Goal: Task Accomplishment & Management: Use online tool/utility

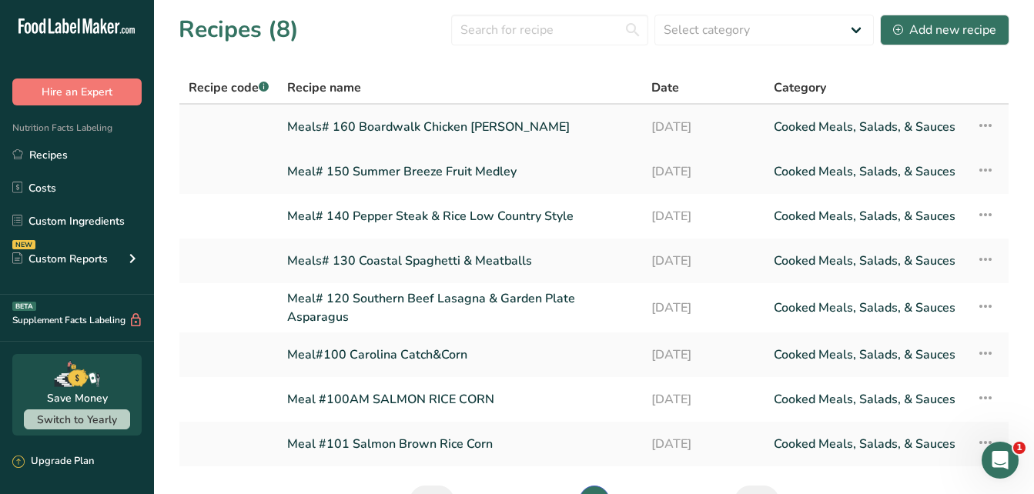
click at [424, 127] on link "Meals# 160 Boardwalk Chicken [PERSON_NAME]" at bounding box center [460, 127] width 346 height 32
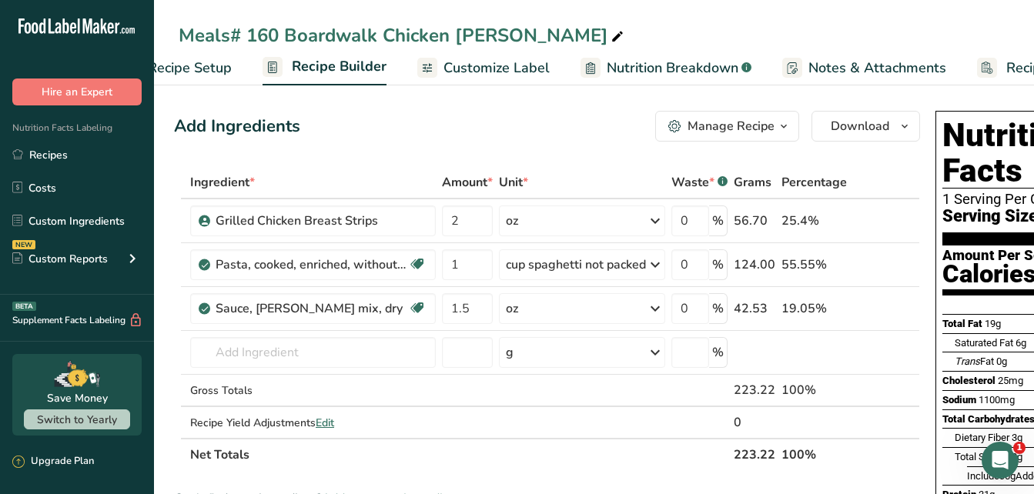
click at [506, 67] on span "Customize Label" at bounding box center [496, 68] width 106 height 21
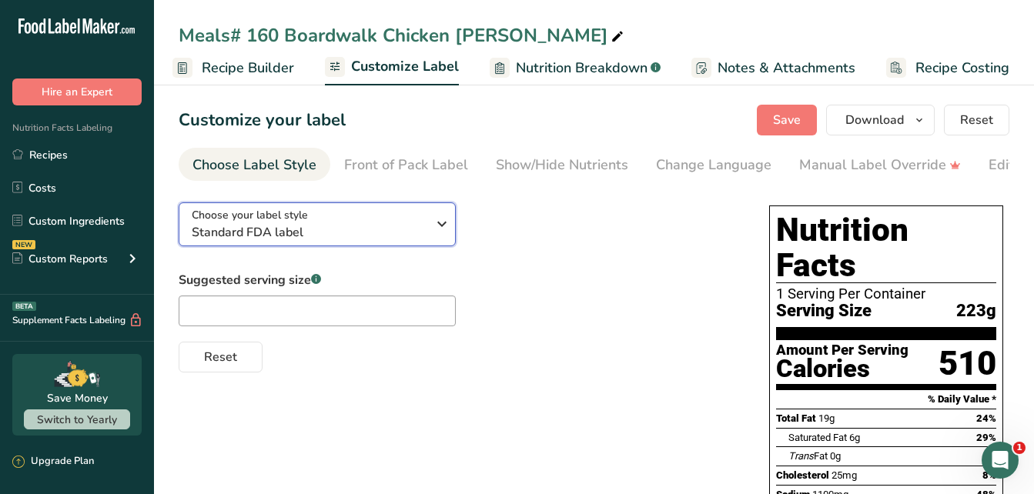
click at [443, 229] on icon "button" at bounding box center [442, 224] width 18 height 28
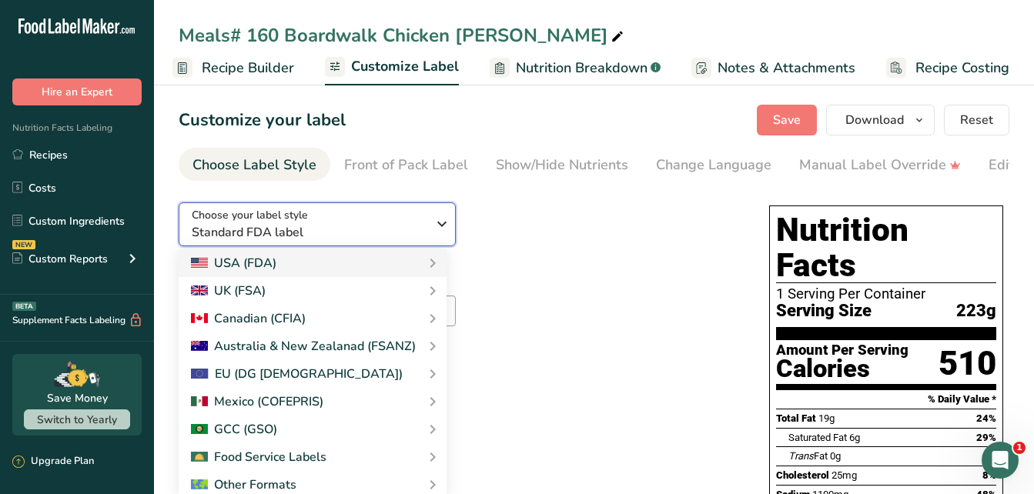
click at [444, 229] on icon "button" at bounding box center [442, 224] width 18 height 28
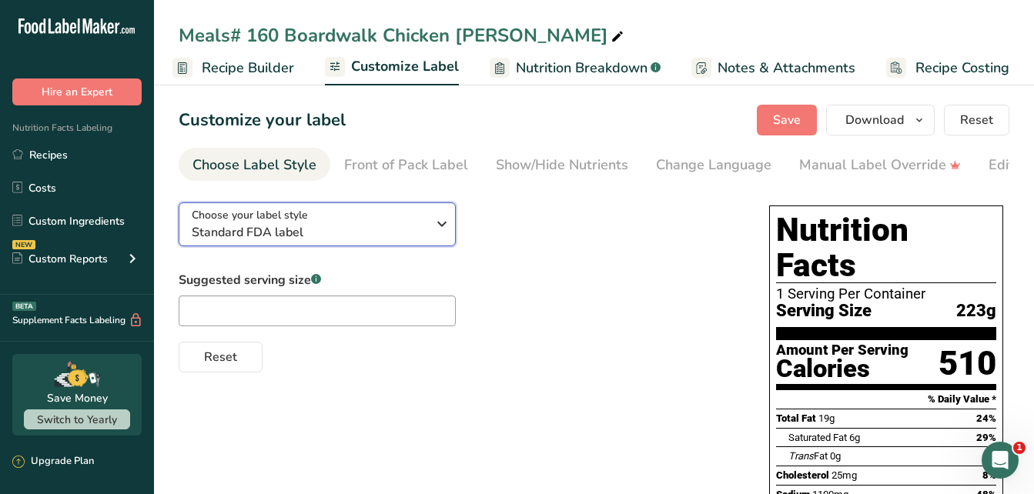
click at [444, 229] on icon "button" at bounding box center [442, 224] width 18 height 28
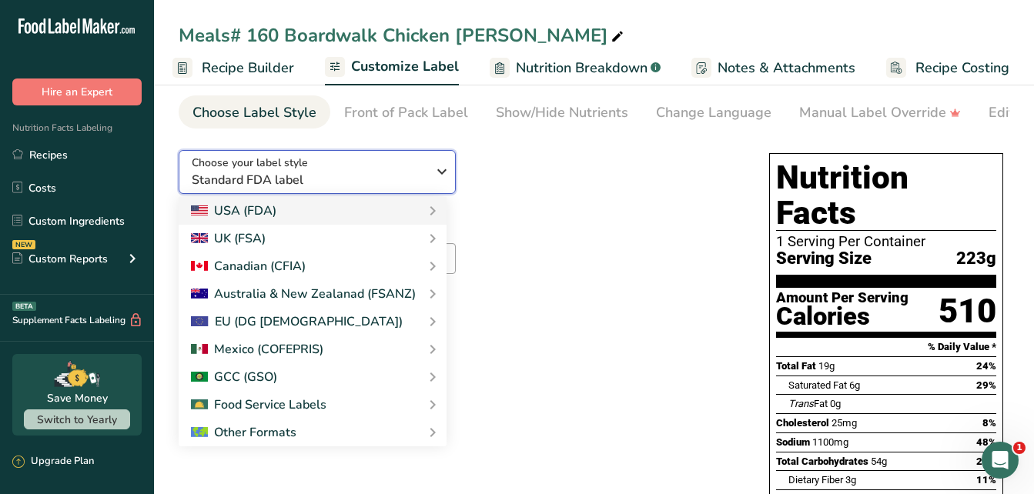
scroll to position [42, 0]
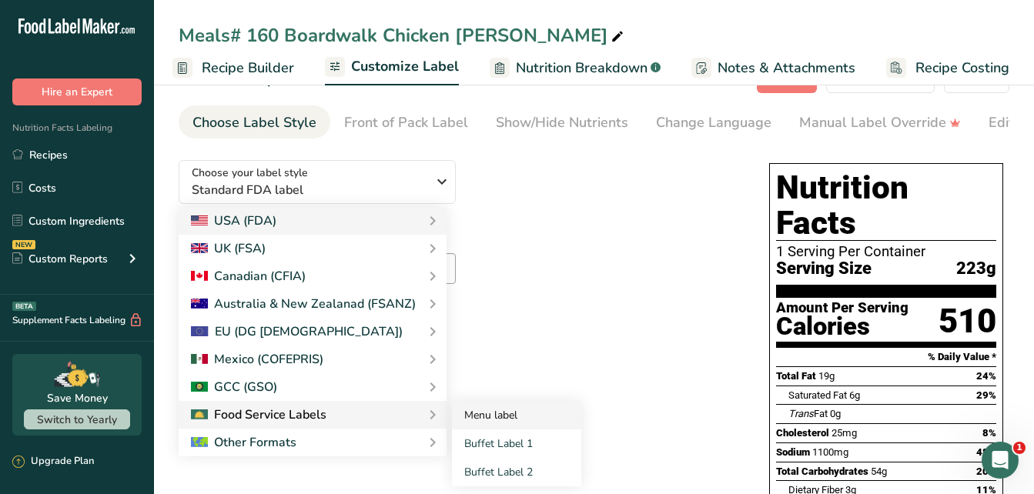
click at [459, 418] on link "Menu label" at bounding box center [516, 415] width 129 height 28
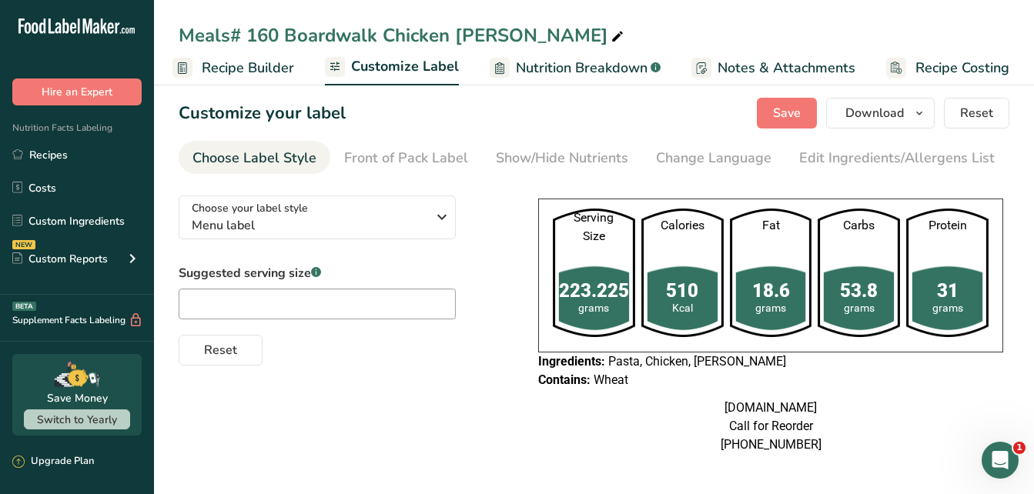
scroll to position [29, 0]
click at [441, 203] on icon "button" at bounding box center [442, 217] width 18 height 28
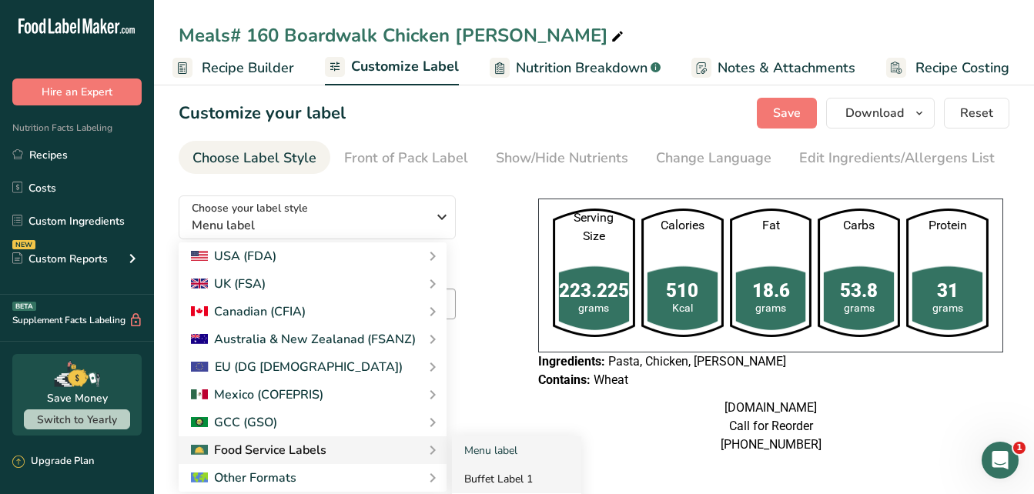
click at [472, 465] on link "Buffet Label 1" at bounding box center [516, 479] width 129 height 28
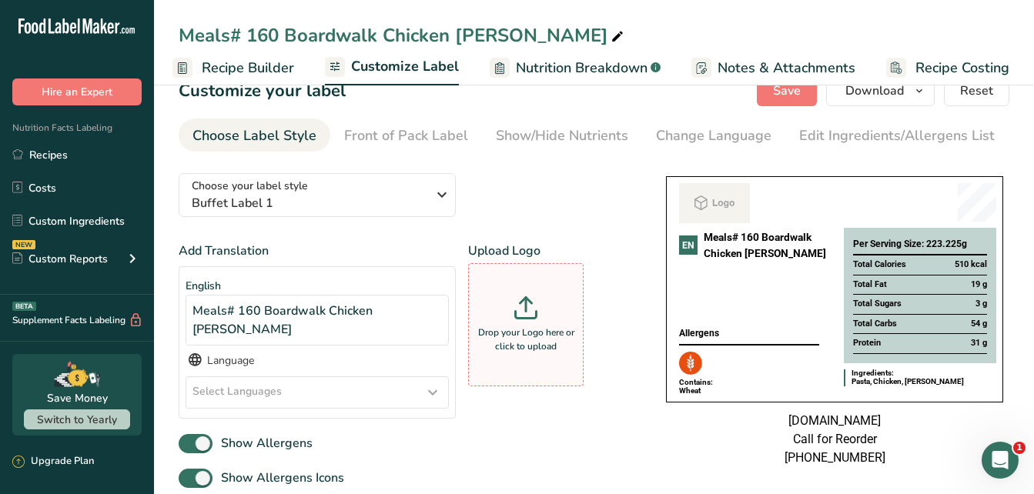
click at [523, 319] on icon at bounding box center [525, 307] width 23 height 23
click at [523, 319] on input "Drop your Logo here or click to upload" at bounding box center [525, 324] width 115 height 123
click at [533, 319] on icon at bounding box center [525, 307] width 23 height 23
click at [533, 319] on input "Drop your Logo here or click to upload" at bounding box center [525, 324] width 115 height 123
click at [530, 315] on icon at bounding box center [525, 307] width 23 height 23
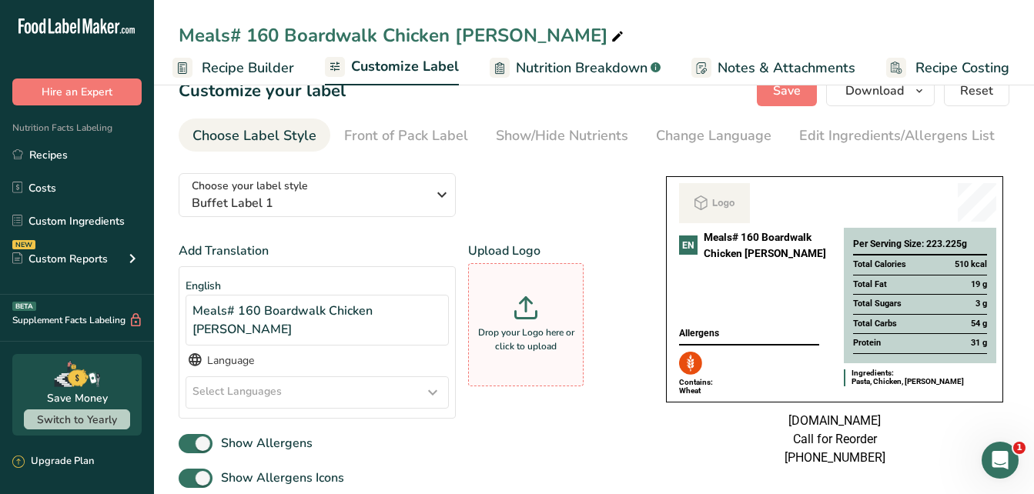
click at [530, 315] on input "Drop your Logo here or click to upload" at bounding box center [525, 324] width 115 height 123
type input "C:\fakepath\ATE Meals Logo-YELLOW-TRIM.jpg"
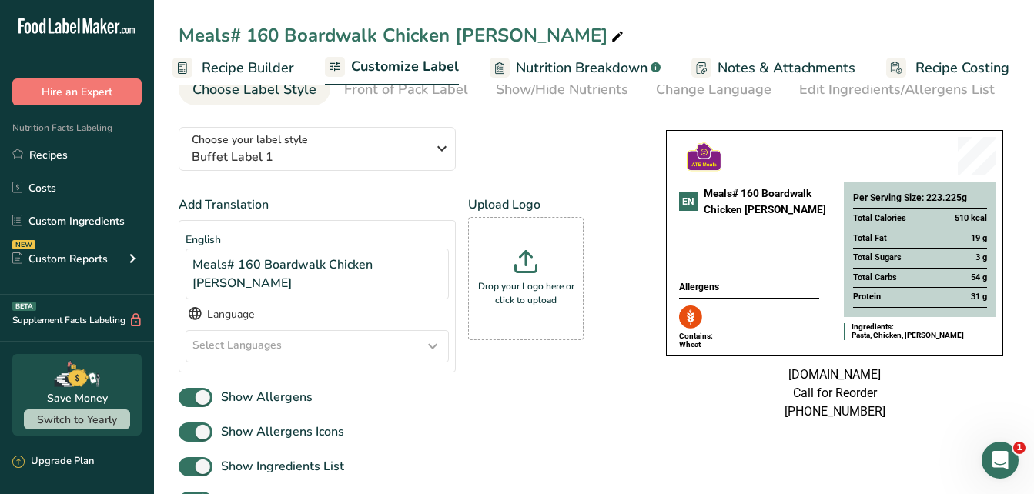
scroll to position [64, 0]
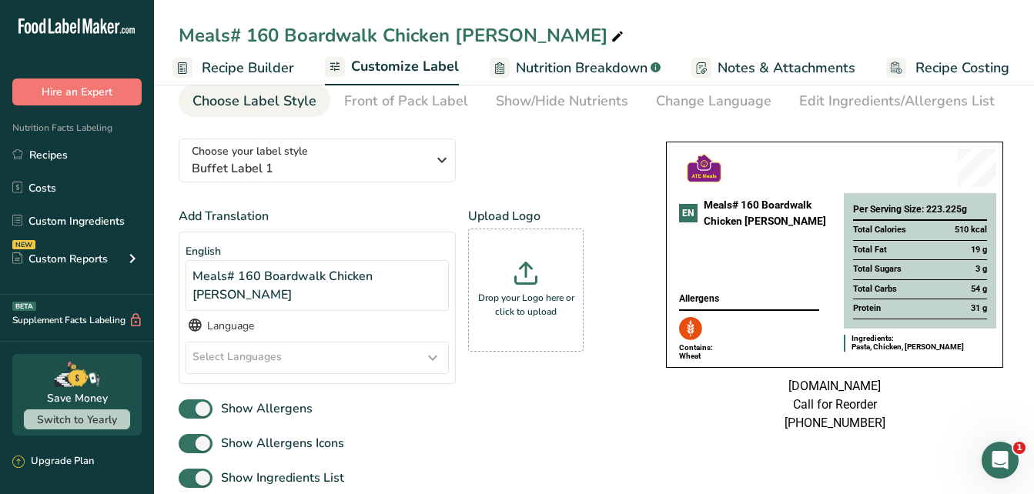
click at [713, 179] on img at bounding box center [704, 168] width 50 height 38
click at [446, 162] on icon "button" at bounding box center [442, 160] width 18 height 28
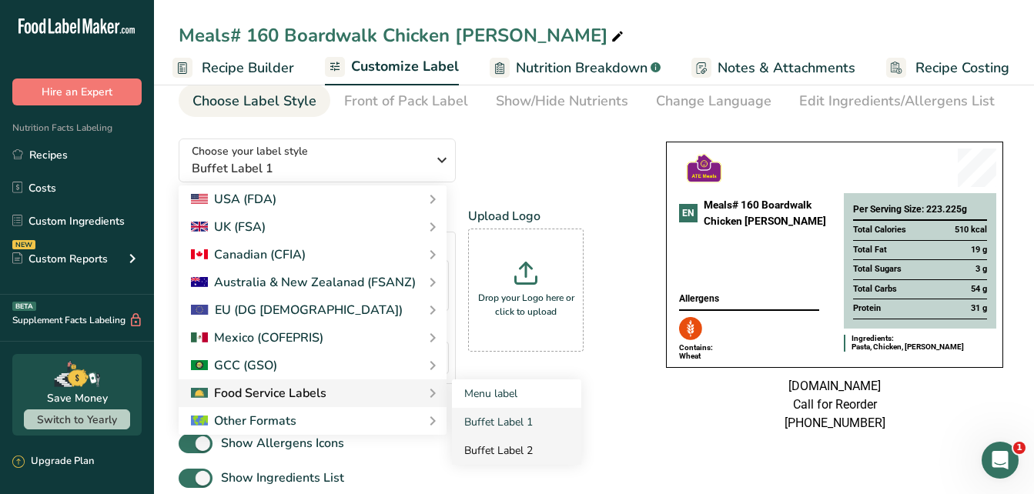
click at [476, 458] on link "Buffet Label 2" at bounding box center [516, 450] width 129 height 28
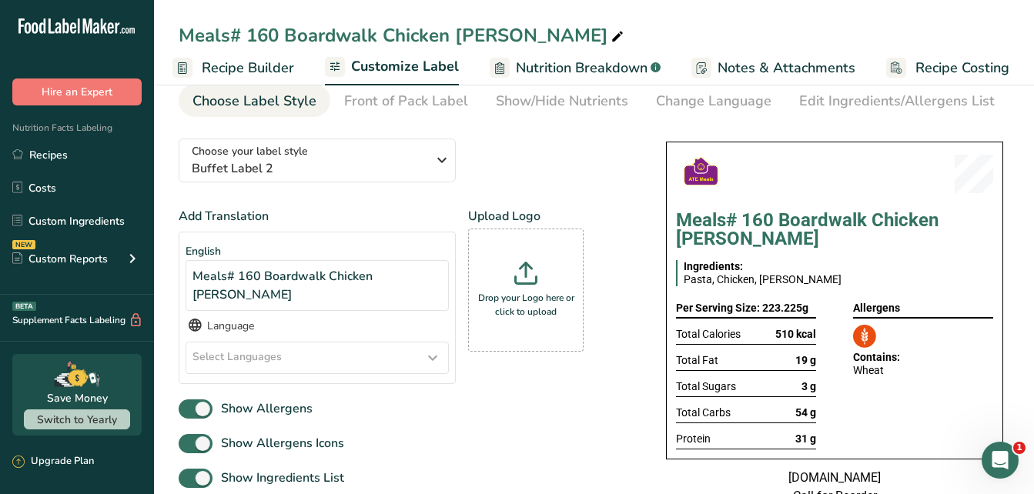
click at [331, 36] on div "Meals# 160 Boardwalk Chicken [PERSON_NAME]" at bounding box center [403, 36] width 448 height 28
click at [286, 32] on input "Meals# 160 Boardwalk Chicken [PERSON_NAME]" at bounding box center [594, 36] width 830 height 28
click at [288, 33] on div "Meals# 160 Boardwalk Chicken [PERSON_NAME]" at bounding box center [403, 36] width 448 height 28
click at [288, 33] on input "Meals# 160 Boardwalk Chicken [PERSON_NAME]" at bounding box center [594, 36] width 830 height 28
click at [513, 33] on input "Meals# 160 Boardwalk Chicken [PERSON_NAME]" at bounding box center [594, 36] width 830 height 28
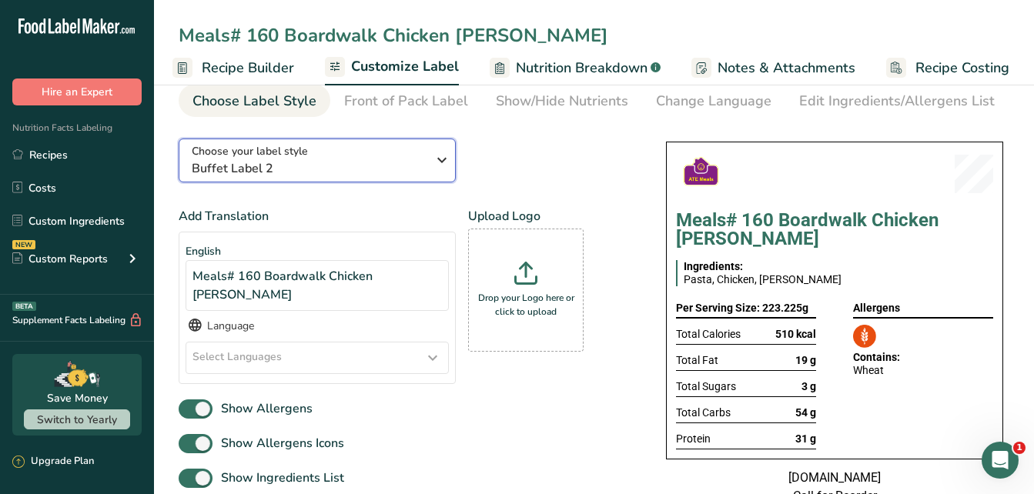
click at [433, 162] on icon "button" at bounding box center [442, 160] width 18 height 28
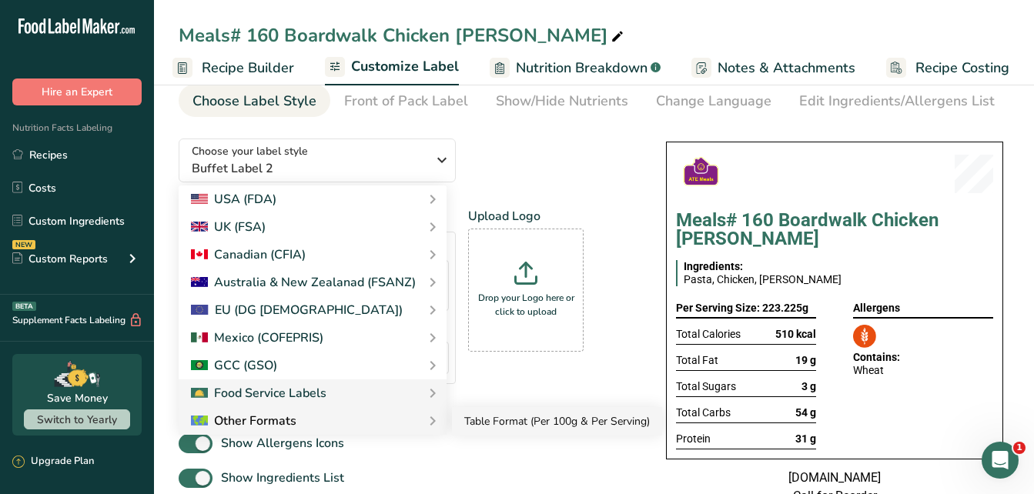
click at [474, 425] on link "Table Format (Per 100g & Per Serving)" at bounding box center [557, 421] width 210 height 28
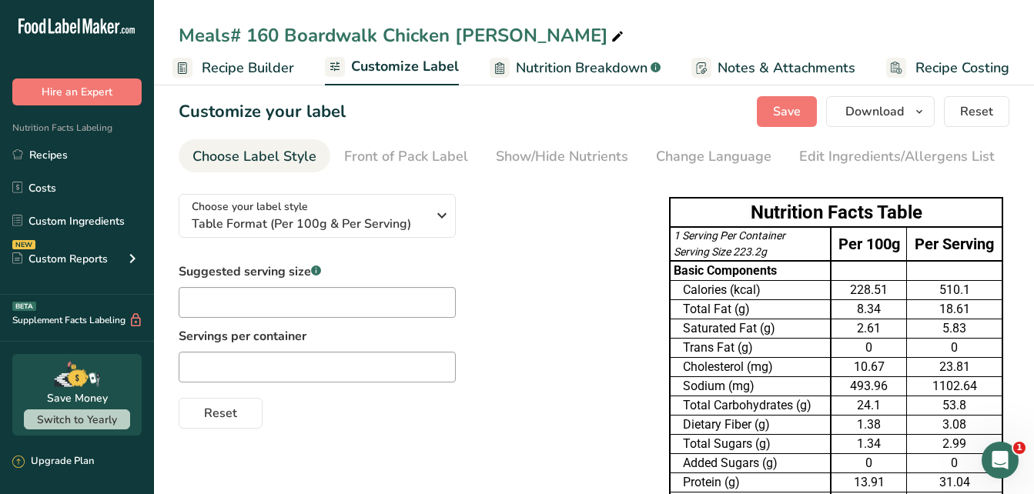
scroll to position [0, 0]
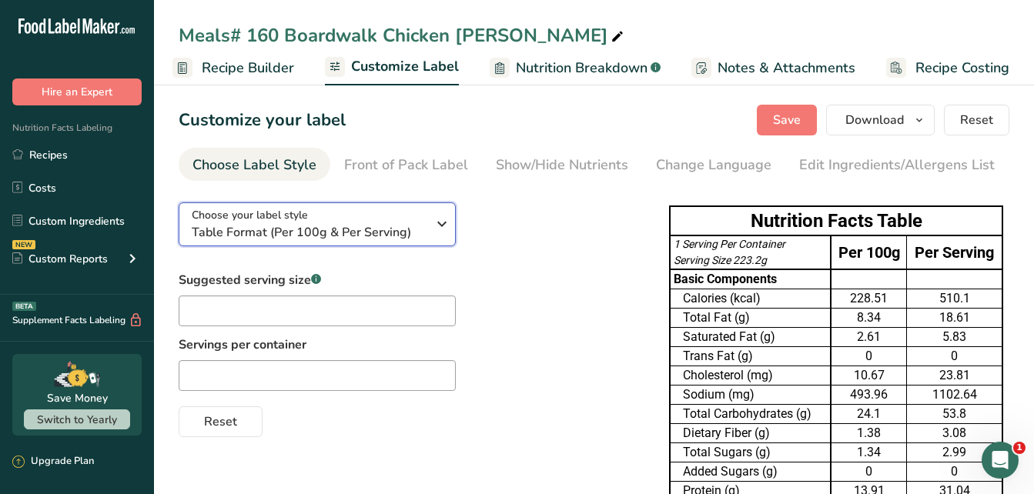
click at [439, 223] on icon "button" at bounding box center [442, 224] width 18 height 28
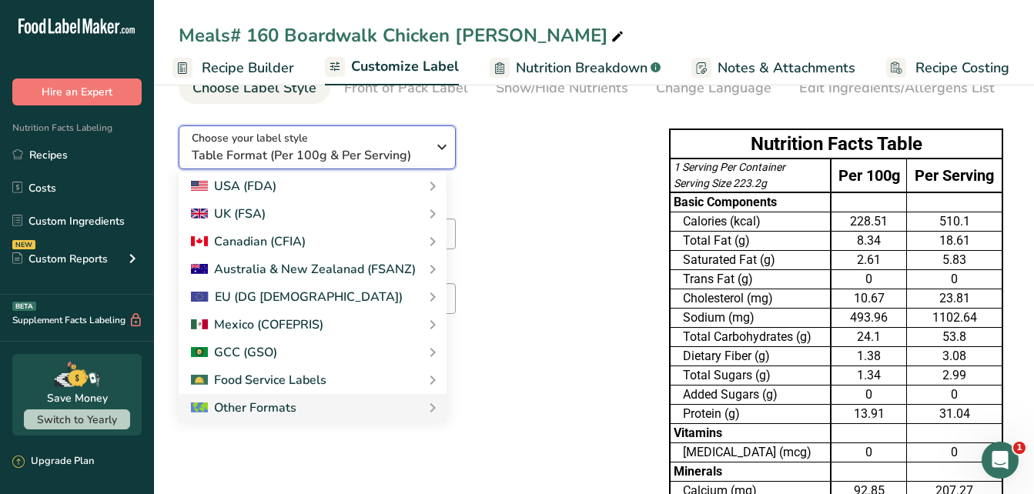
scroll to position [79, 0]
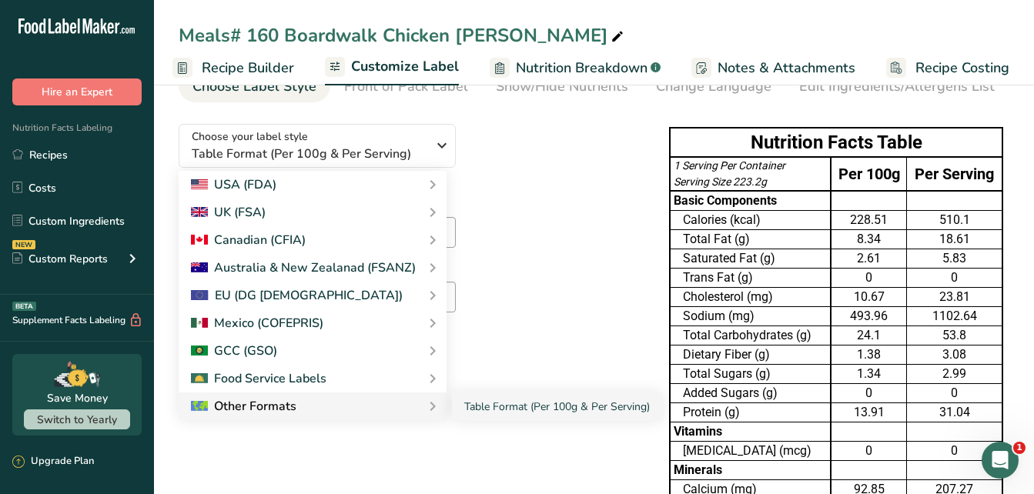
click at [384, 409] on div "Other Formats" at bounding box center [312, 406] width 243 height 18
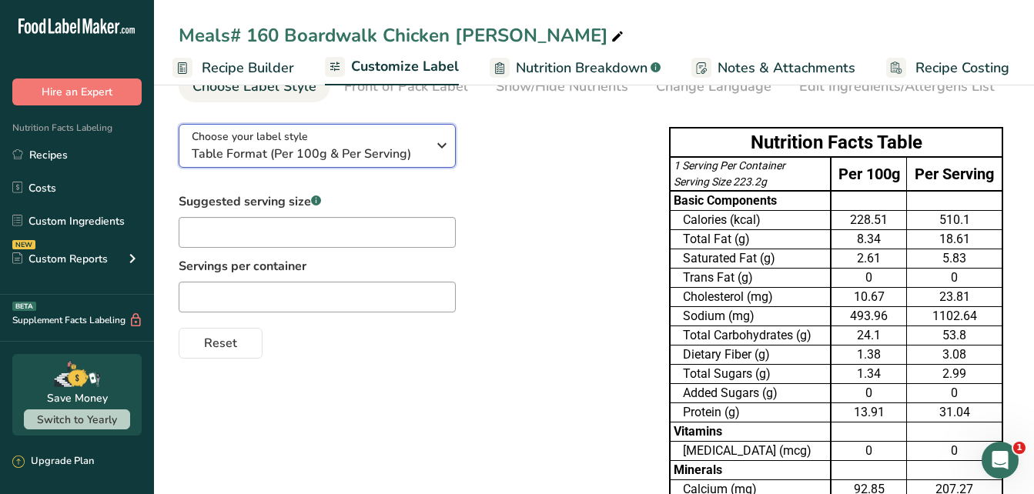
click at [436, 147] on icon "button" at bounding box center [442, 146] width 18 height 28
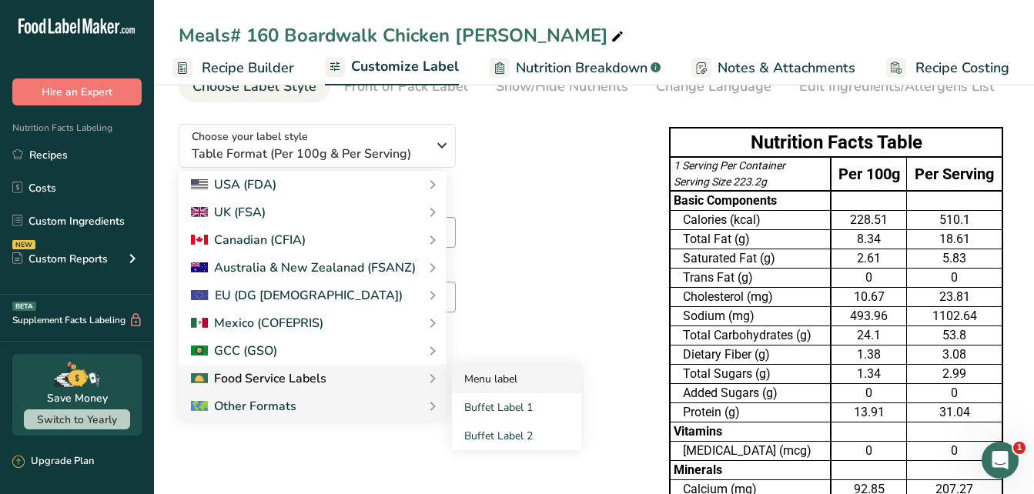
click at [478, 381] on link "Menu label" at bounding box center [516, 379] width 129 height 28
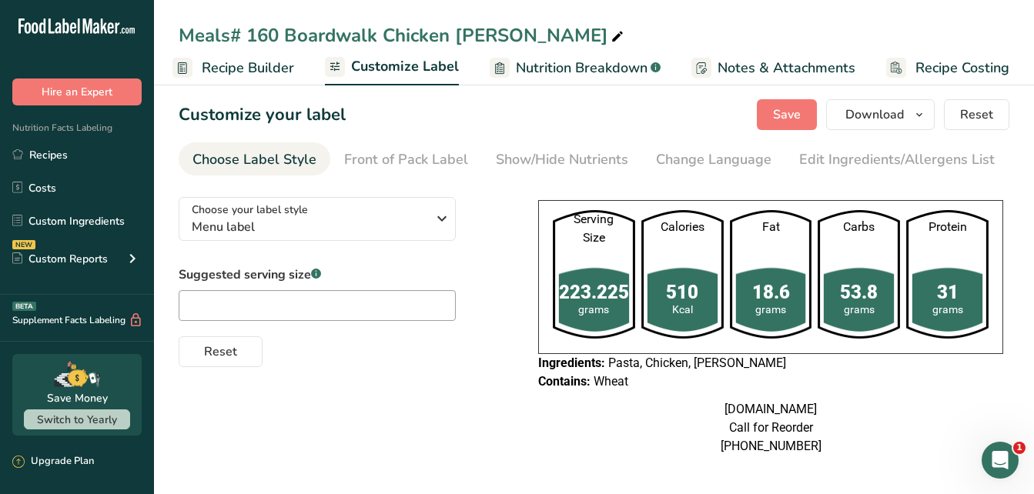
scroll to position [2, 0]
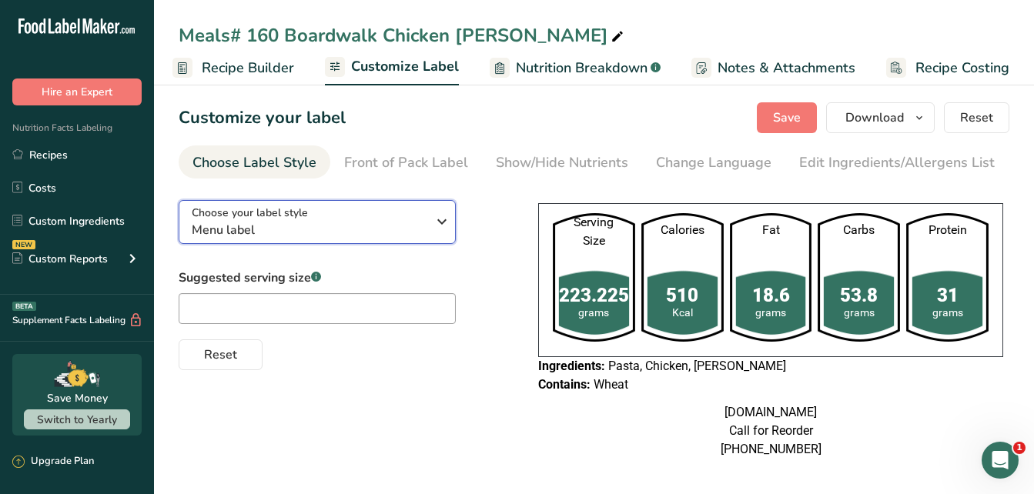
click at [445, 218] on icon "button" at bounding box center [442, 222] width 18 height 28
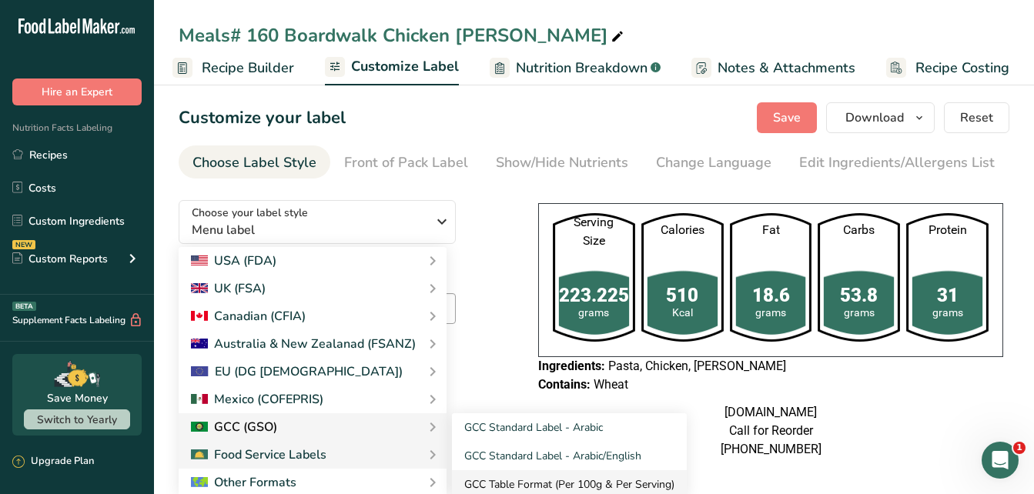
click at [476, 483] on link "GCC Table Format (Per 100g & Per Serving)" at bounding box center [569, 484] width 235 height 28
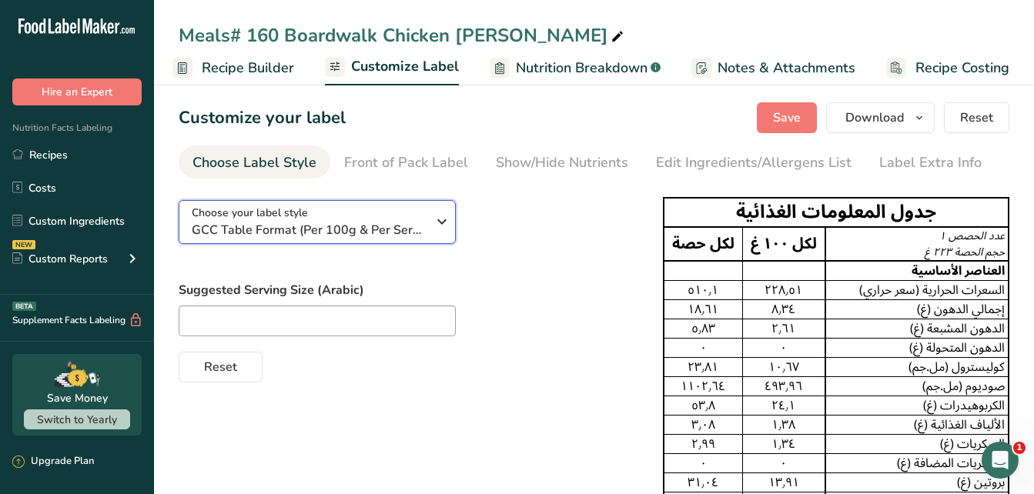
click at [437, 226] on icon "button" at bounding box center [442, 222] width 18 height 28
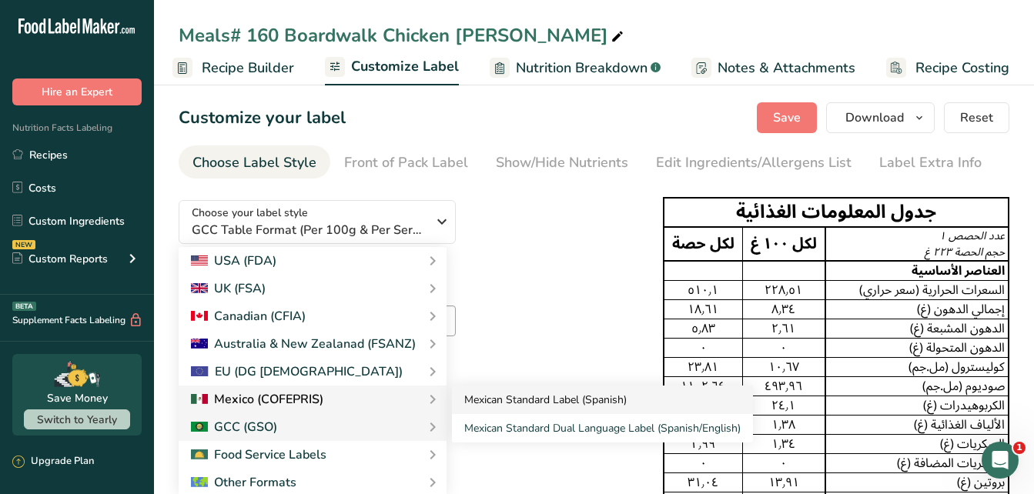
click at [452, 398] on link "Mexican Standard Label (Spanish)" at bounding box center [602, 400] width 301 height 28
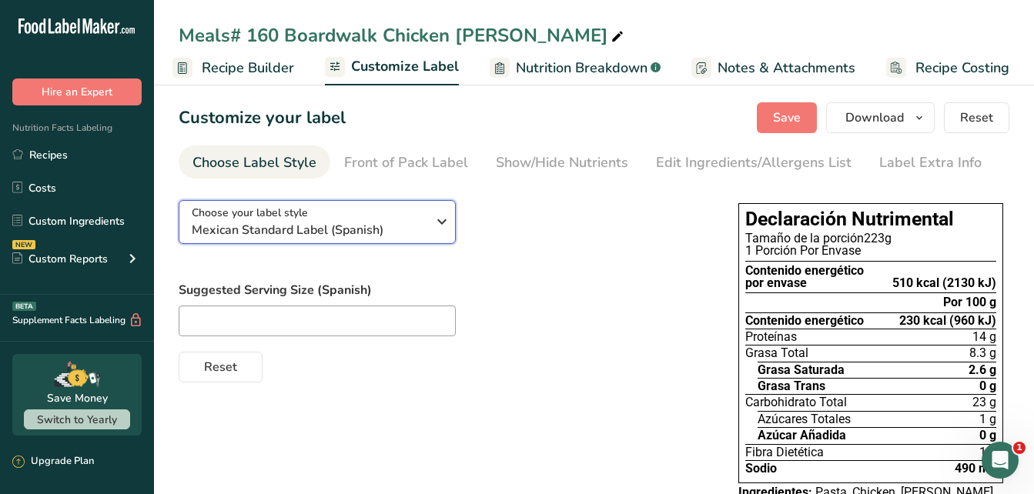
click at [435, 221] on icon "button" at bounding box center [442, 222] width 18 height 28
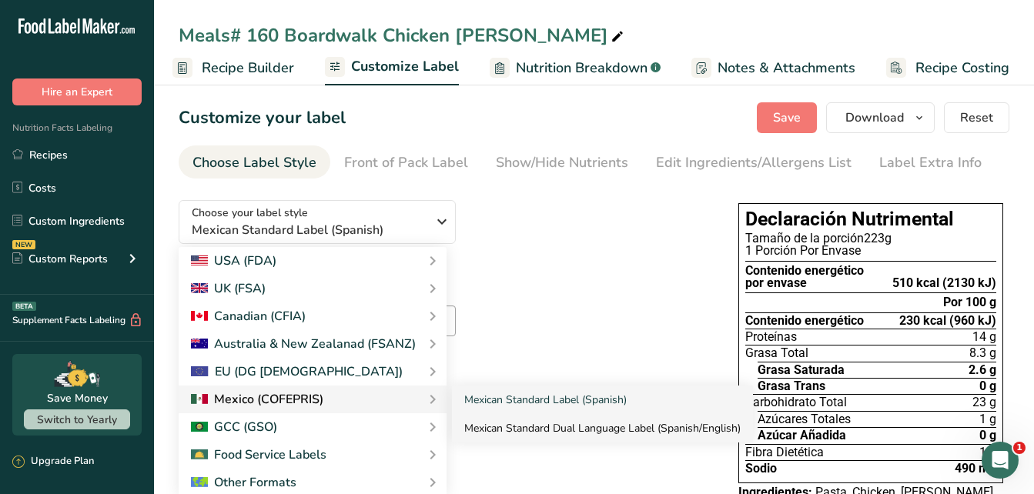
click at [466, 426] on link "Mexican Standard Dual Language Label (Spanish/English)" at bounding box center [602, 428] width 301 height 28
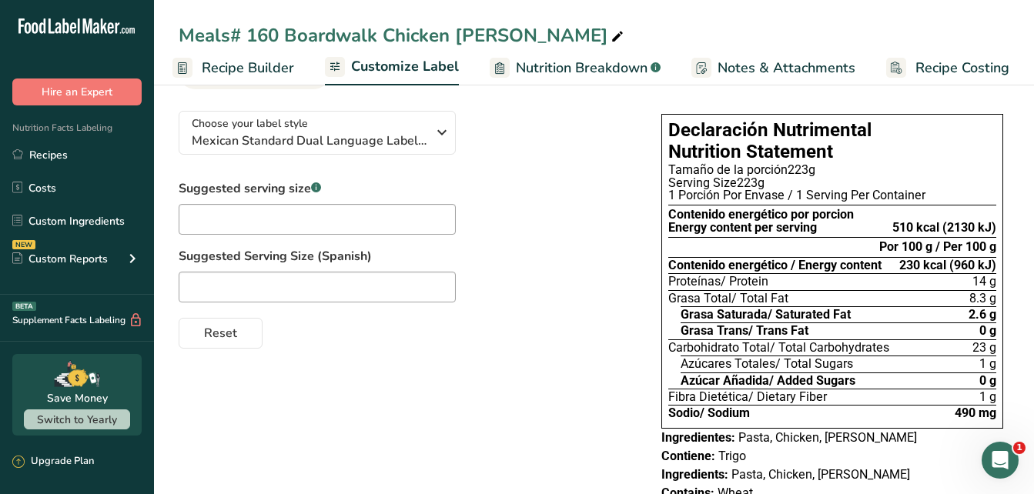
scroll to position [95, 0]
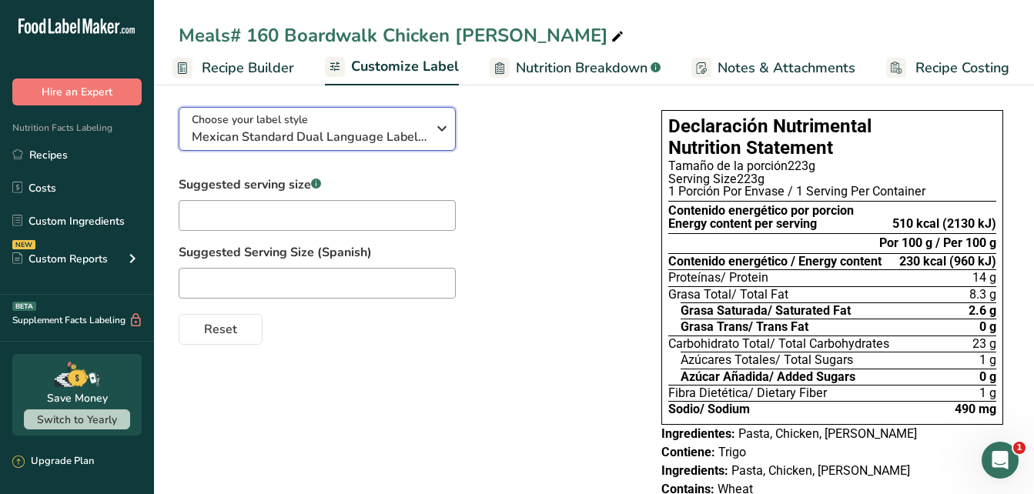
click at [442, 129] on icon "button" at bounding box center [442, 129] width 18 height 28
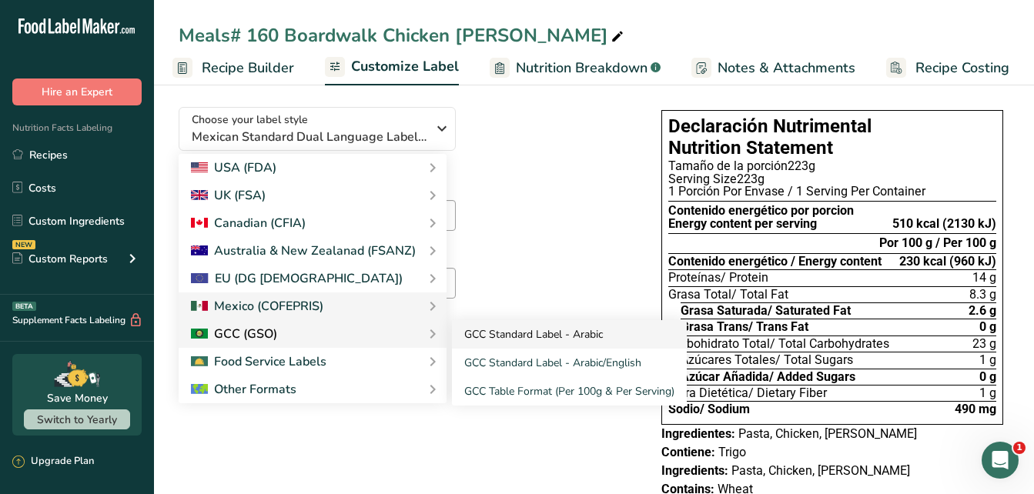
click at [477, 333] on link "GCC Standard Label - Arabic" at bounding box center [569, 334] width 235 height 28
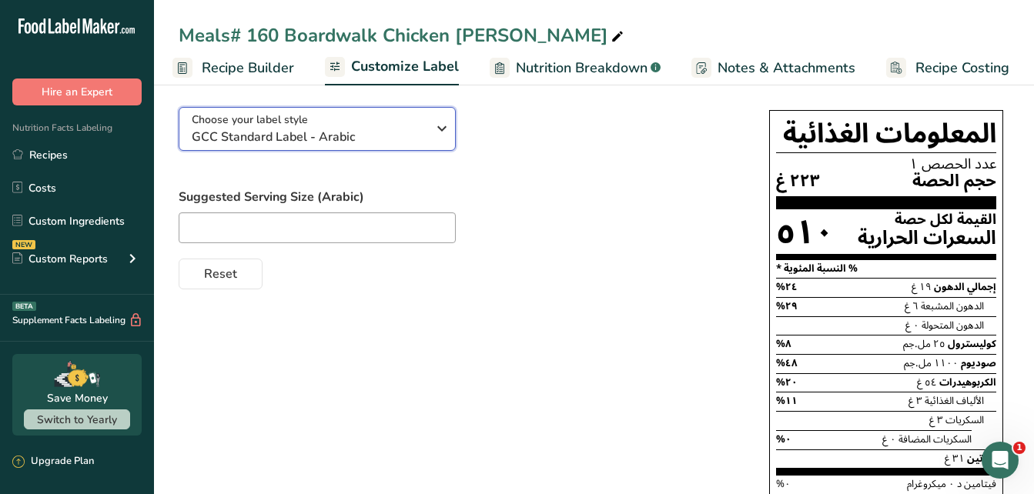
click at [437, 129] on icon "button" at bounding box center [442, 129] width 18 height 28
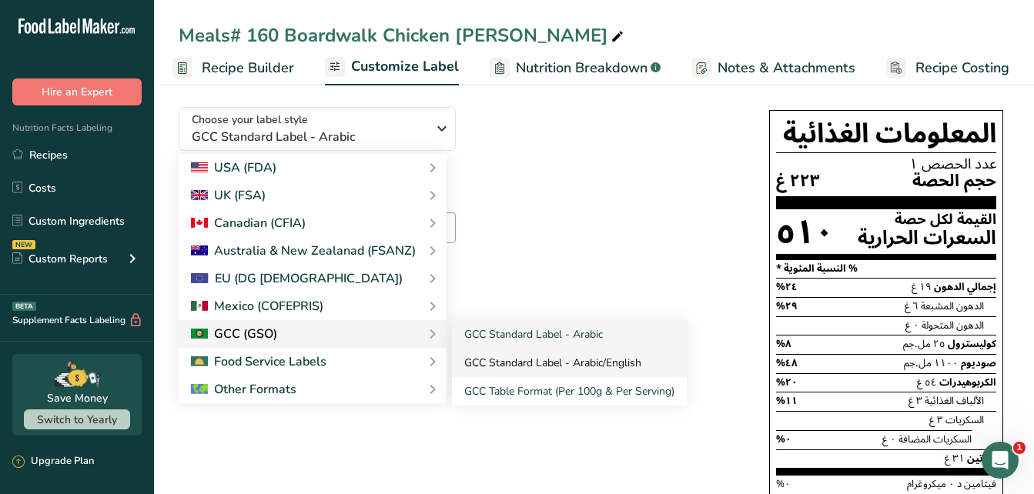
click at [477, 363] on link "GCC Standard Label - Arabic/English" at bounding box center [569, 363] width 235 height 28
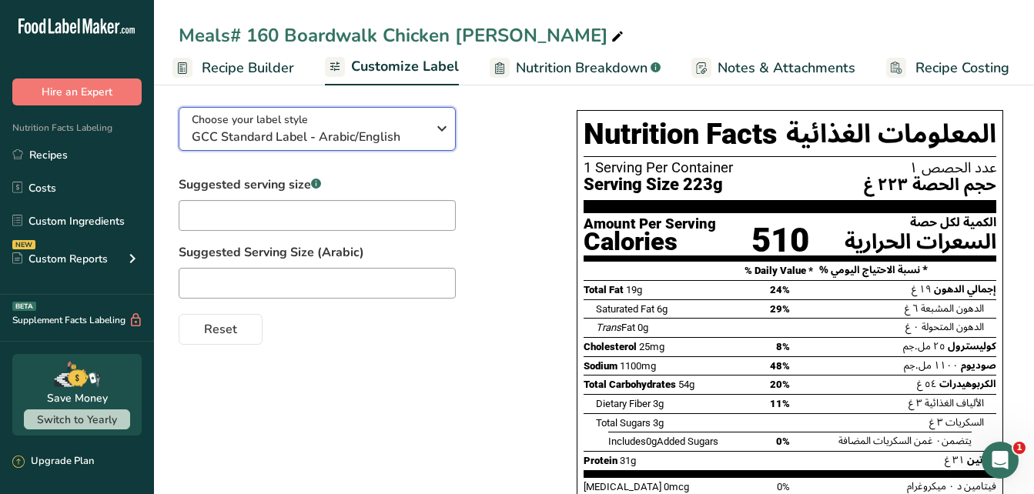
click at [422, 122] on div "Choose your label style GCC Standard Label - Arabic/English" at bounding box center [309, 129] width 235 height 35
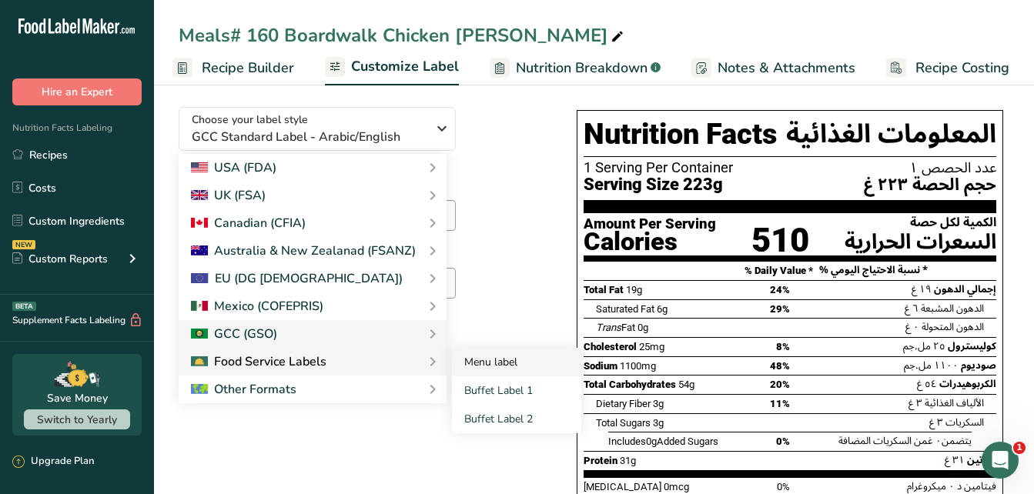
click at [470, 359] on link "Menu label" at bounding box center [516, 362] width 129 height 28
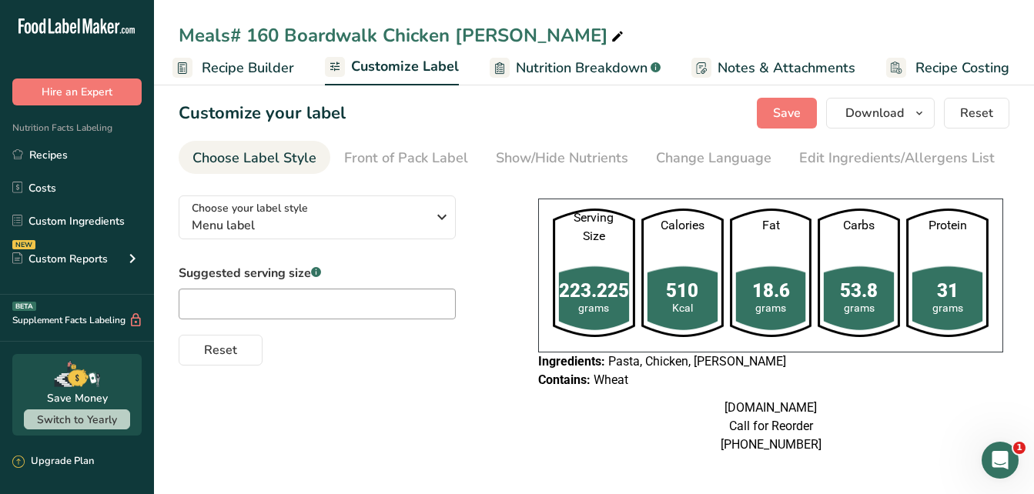
scroll to position [29, 0]
click at [441, 203] on icon "button" at bounding box center [442, 217] width 18 height 28
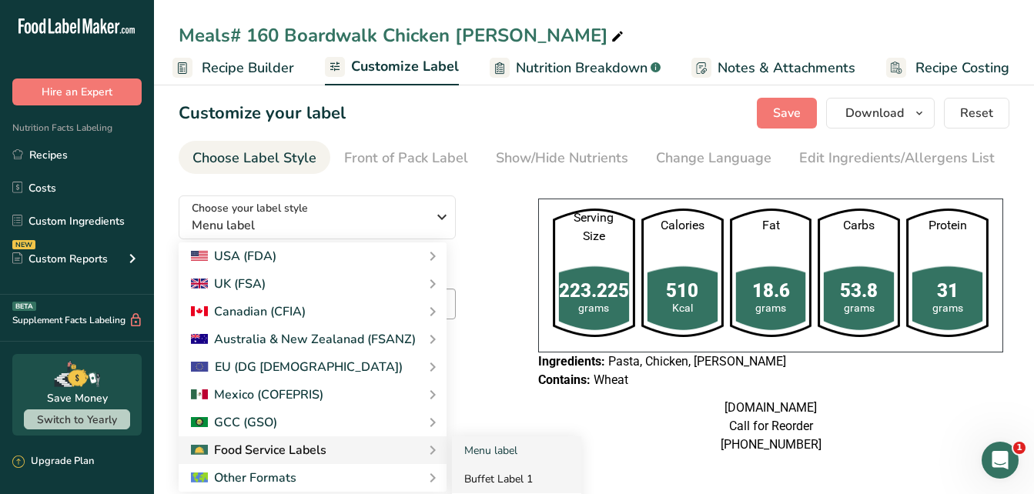
click at [479, 465] on link "Buffet Label 1" at bounding box center [516, 479] width 129 height 28
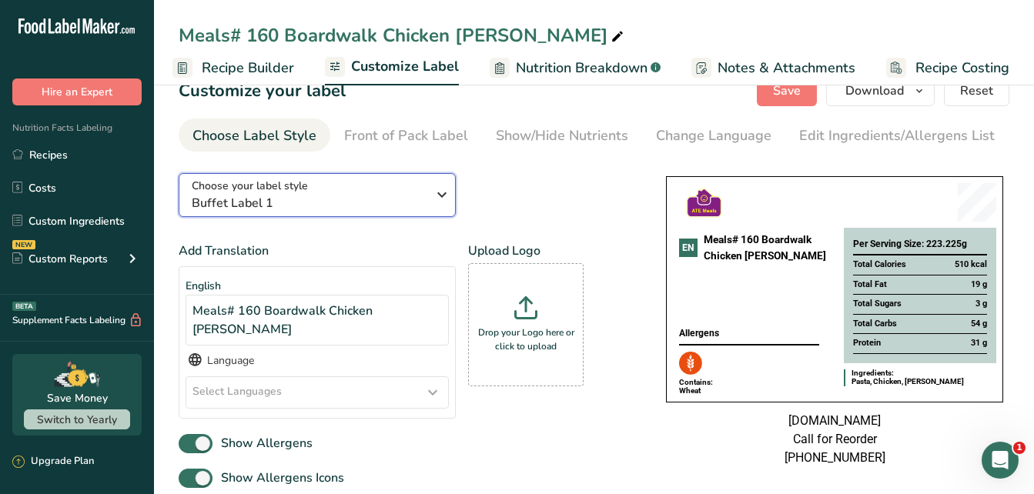
click at [436, 195] on icon "button" at bounding box center [442, 195] width 18 height 28
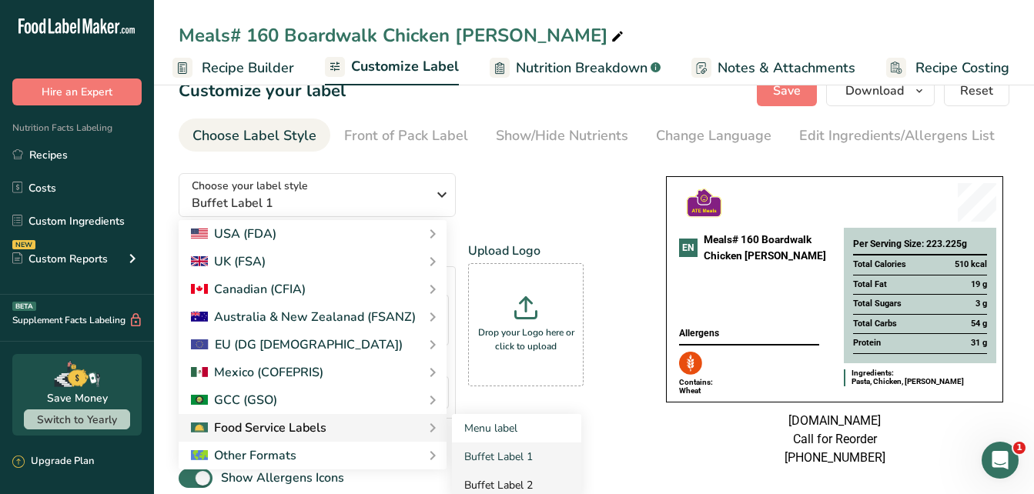
click at [483, 485] on link "Buffet Label 2" at bounding box center [516, 485] width 129 height 28
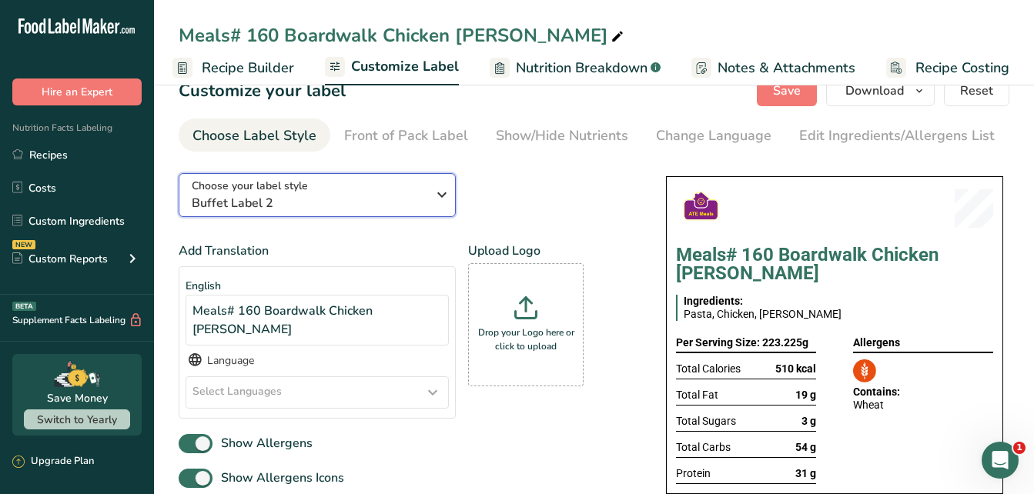
click at [440, 196] on icon "button" at bounding box center [442, 195] width 18 height 28
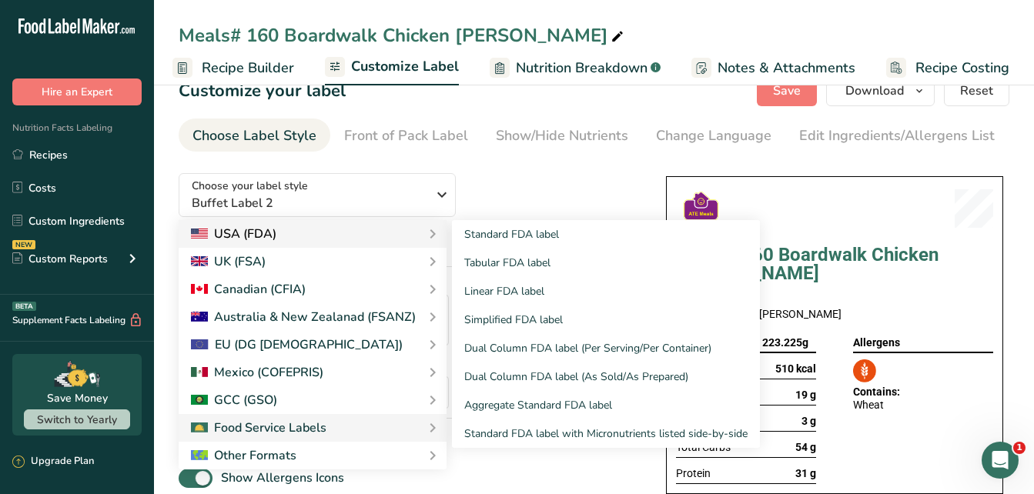
click at [423, 234] on icon at bounding box center [432, 234] width 18 height 28
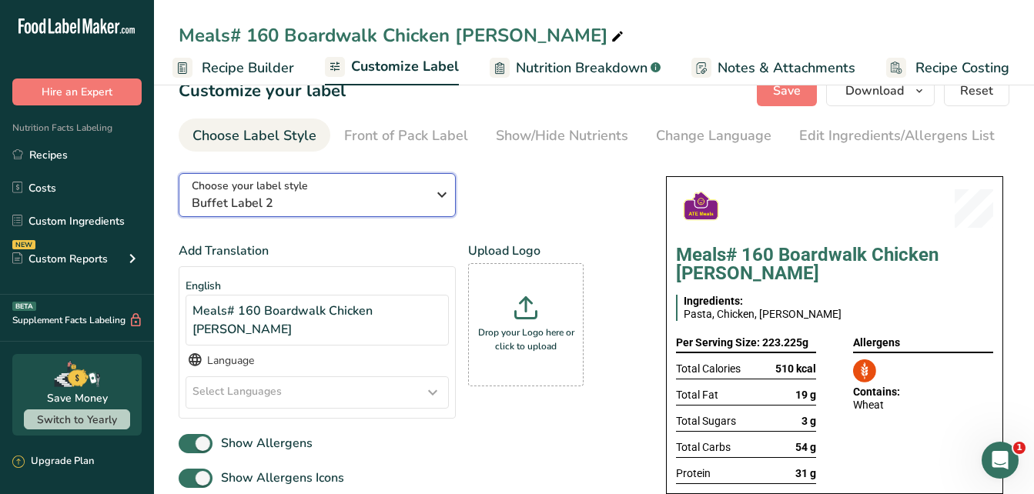
click at [436, 200] on icon "button" at bounding box center [442, 195] width 18 height 28
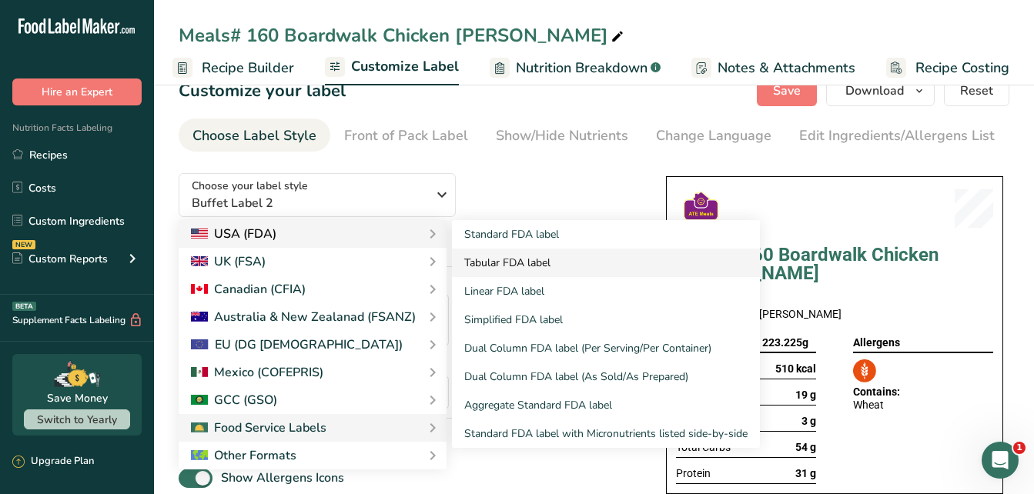
click at [469, 268] on link "Tabular FDA label" at bounding box center [606, 263] width 308 height 28
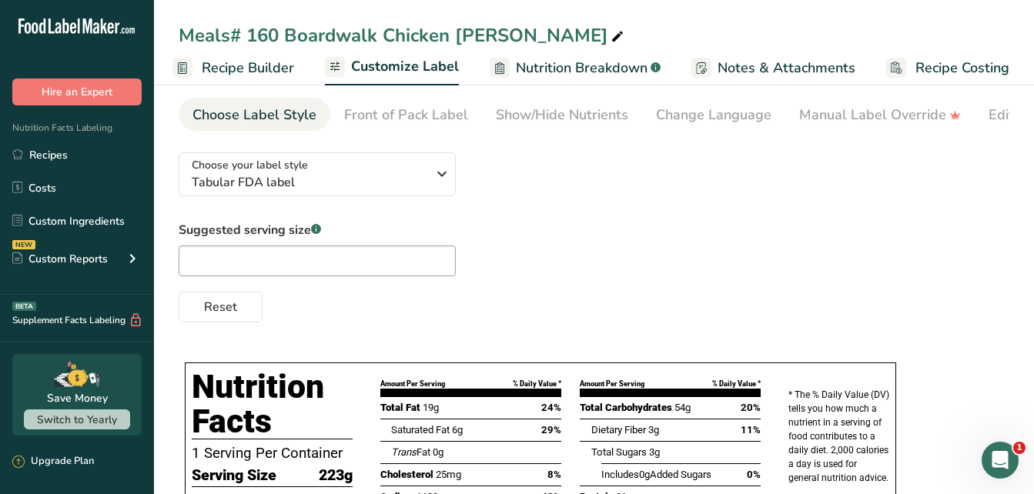
scroll to position [31, 0]
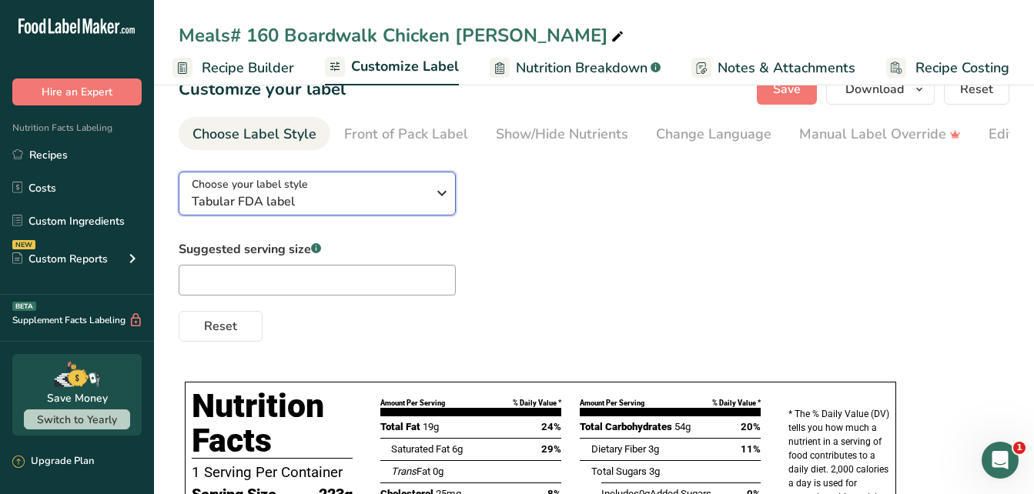
click at [443, 195] on icon "button" at bounding box center [442, 193] width 18 height 28
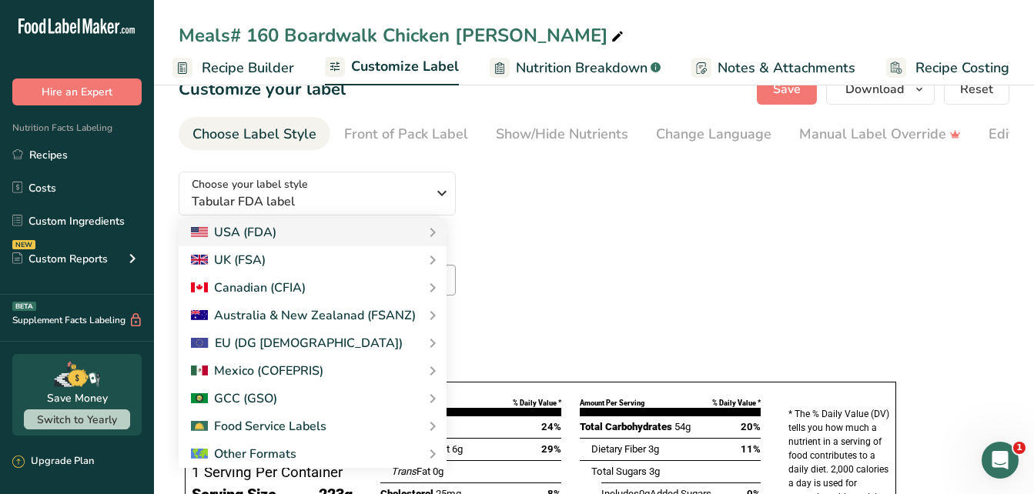
click at [544, 221] on div "Choose your label style Tabular FDA label USA (FDA) Standard FDA label Tabular …" at bounding box center [594, 250] width 830 height 182
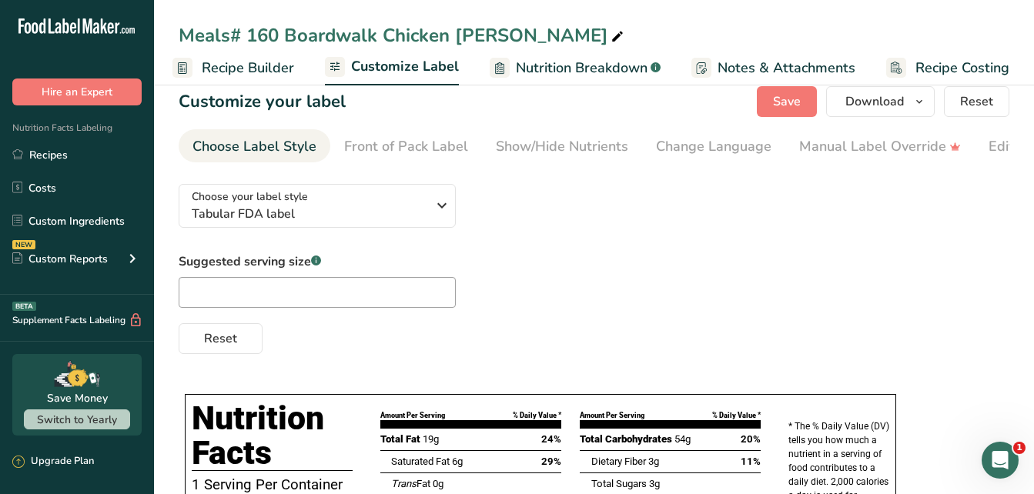
scroll to position [0, 0]
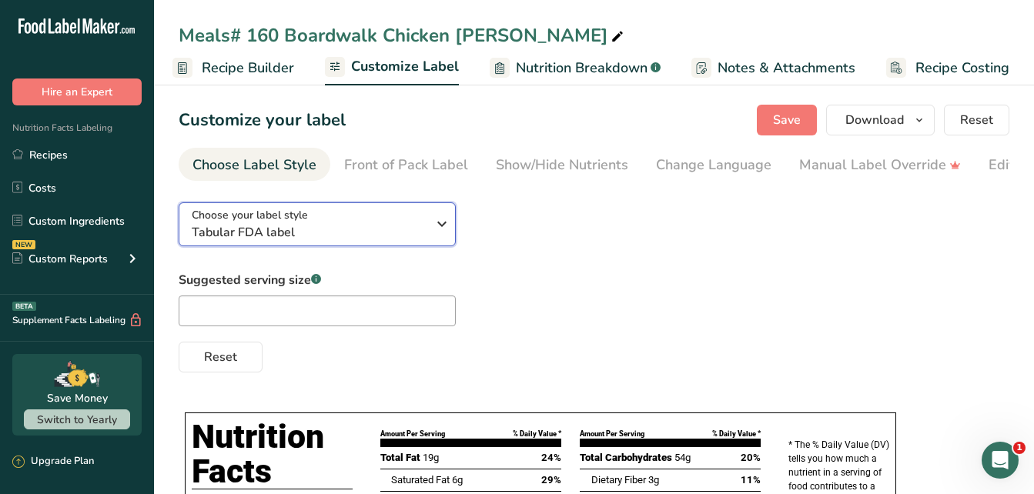
click at [449, 229] on icon "button" at bounding box center [442, 224] width 18 height 28
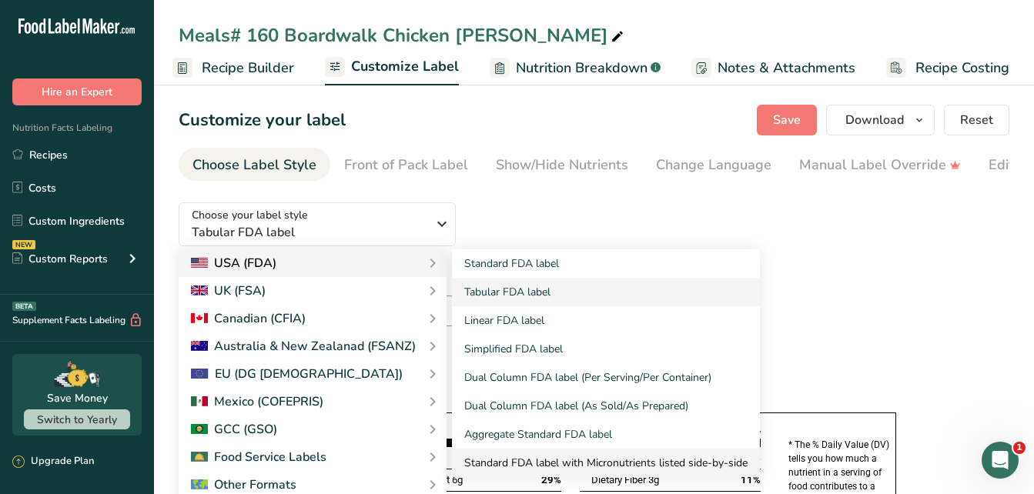
click at [477, 461] on link "Standard FDA label with Micronutrients listed side-by-side" at bounding box center [606, 463] width 308 height 28
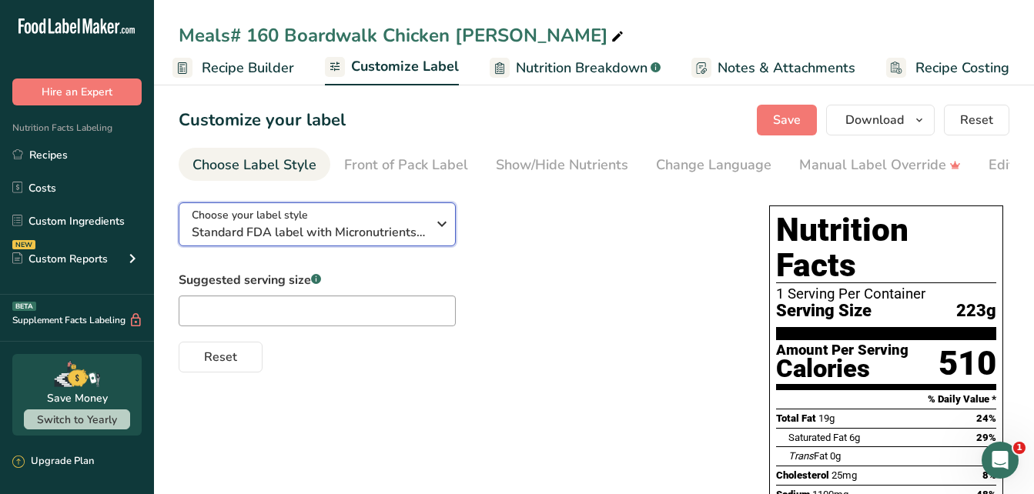
click at [440, 225] on icon "button" at bounding box center [442, 224] width 18 height 28
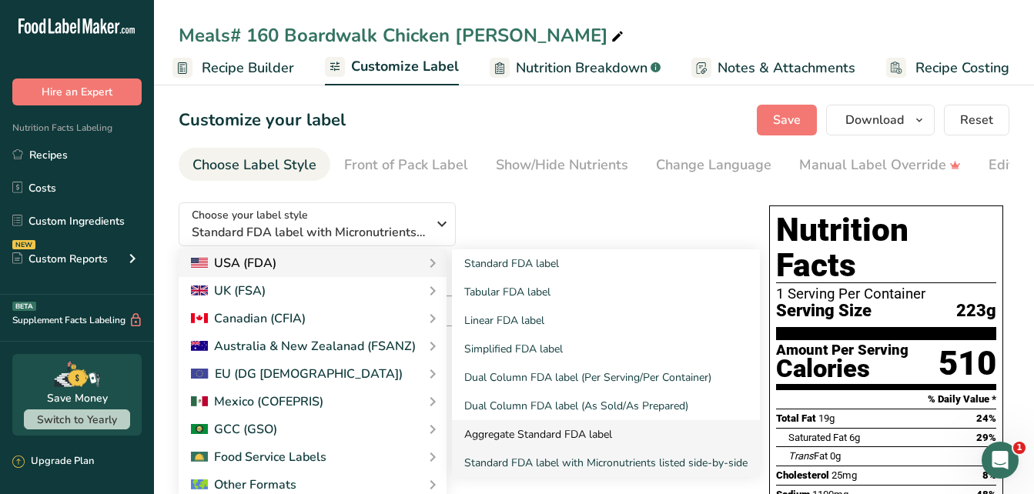
click at [474, 435] on link "Aggregate Standard FDA label" at bounding box center [606, 434] width 308 height 28
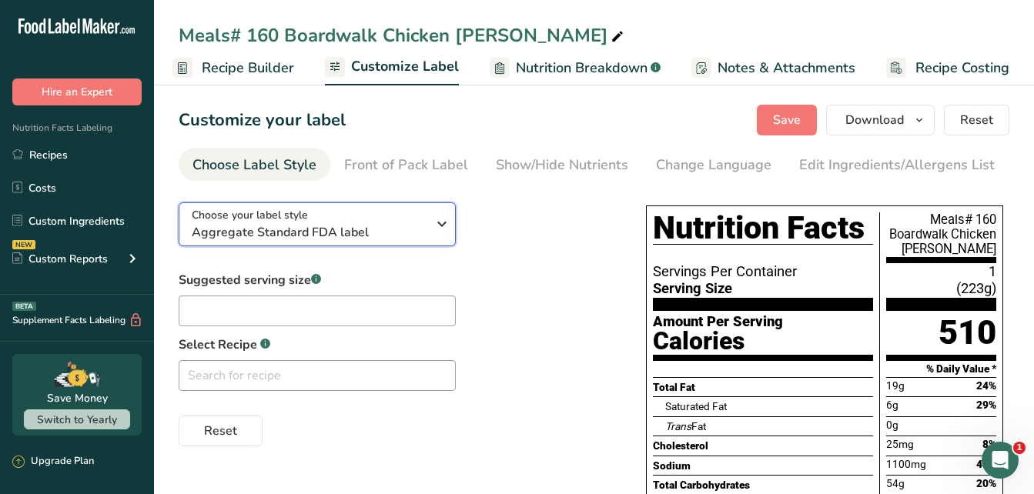
click at [449, 232] on icon "button" at bounding box center [442, 224] width 18 height 28
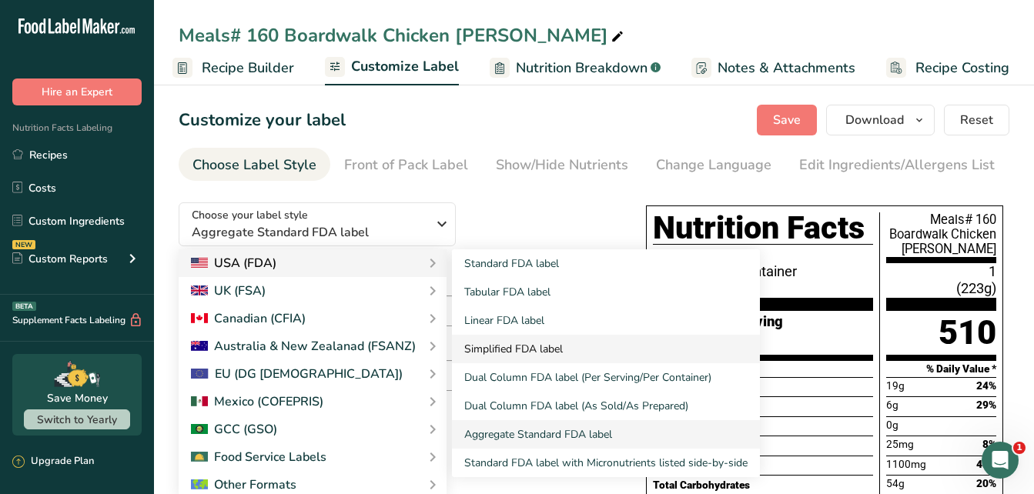
click at [496, 354] on link "Simplified FDA label" at bounding box center [606, 349] width 308 height 28
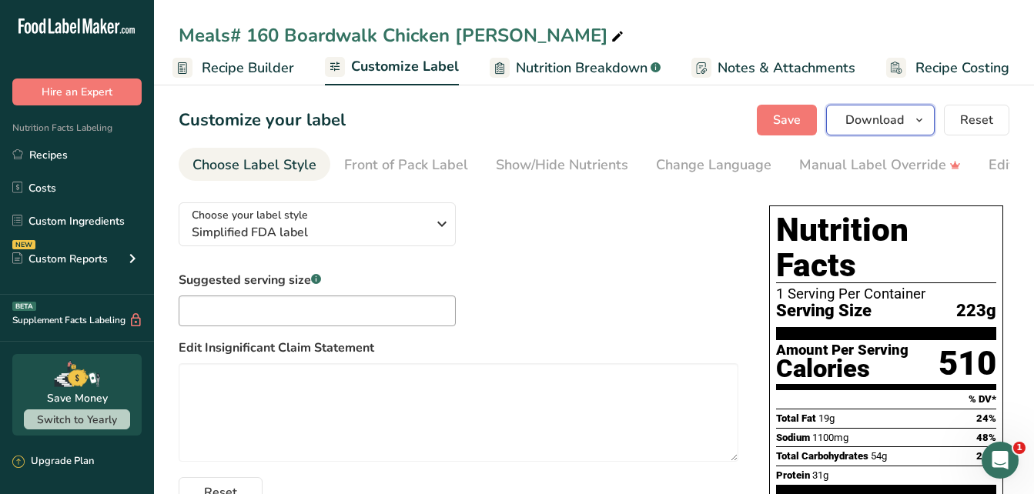
click at [919, 123] on icon "button" at bounding box center [919, 120] width 12 height 19
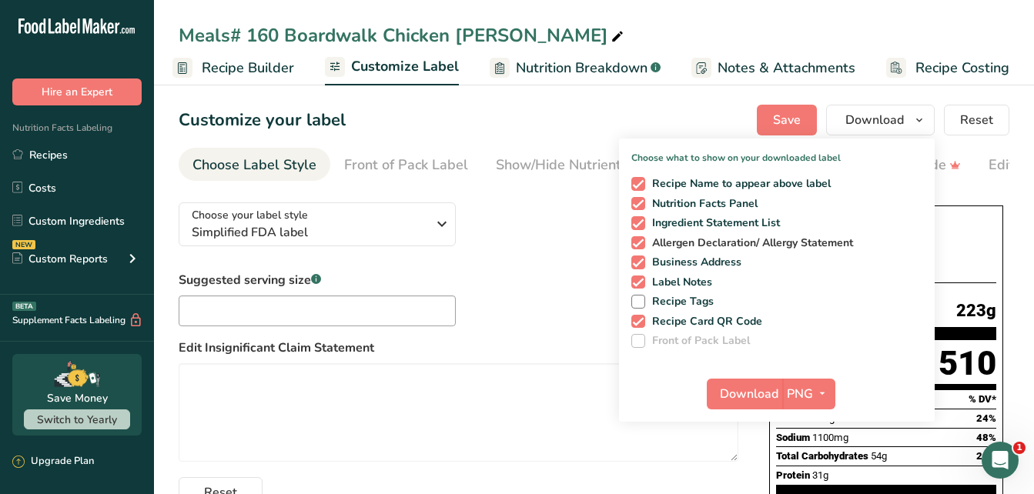
click at [640, 248] on span at bounding box center [638, 243] width 14 height 14
click at [640, 248] on input "Allergen Declaration/ Allergy Statement" at bounding box center [636, 243] width 10 height 10
checkbox input "false"
click at [816, 398] on icon "button" at bounding box center [822, 393] width 12 height 19
click at [817, 398] on icon "button" at bounding box center [822, 393] width 12 height 19
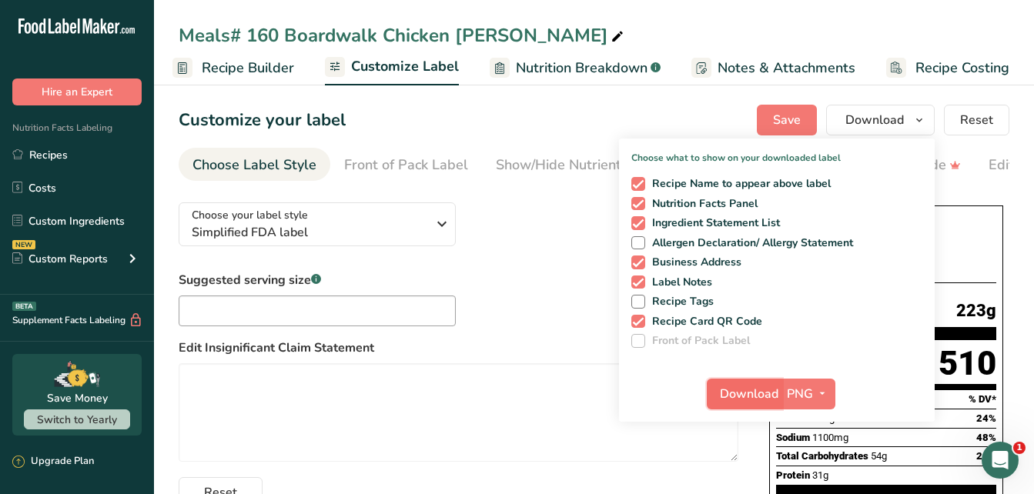
click at [753, 391] on span "Download" at bounding box center [749, 394] width 58 height 18
